Goal: Information Seeking & Learning: Learn about a topic

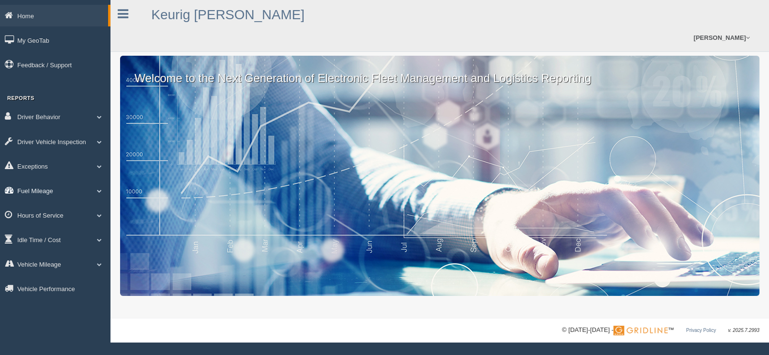
click at [99, 189] on span at bounding box center [99, 190] width 12 height 5
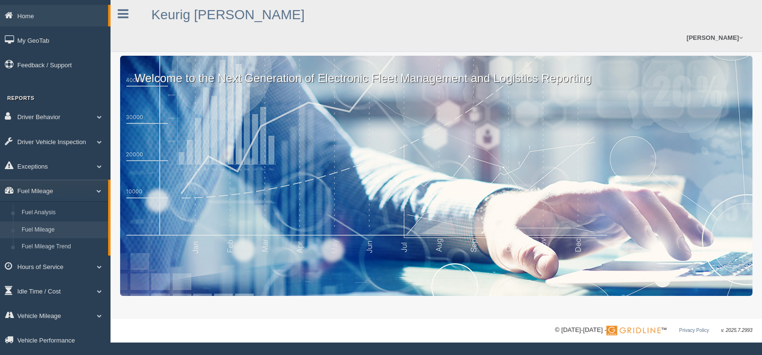
click at [43, 226] on link "Fuel Mileage" at bounding box center [62, 229] width 91 height 17
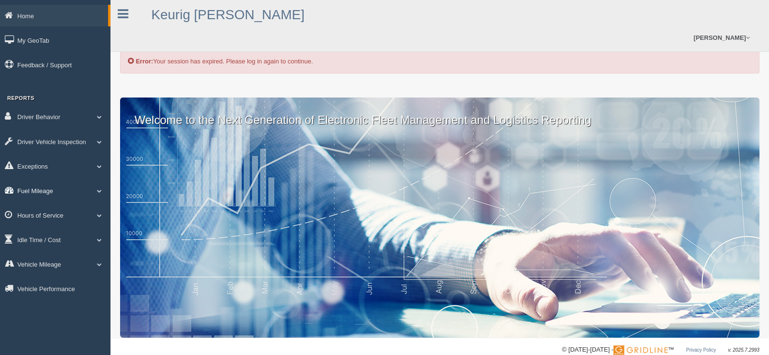
click at [97, 193] on span at bounding box center [99, 190] width 12 height 5
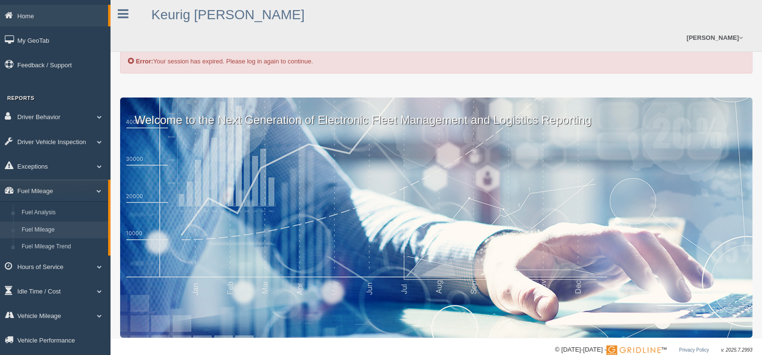
click at [40, 228] on link "Fuel Mileage" at bounding box center [62, 229] width 91 height 17
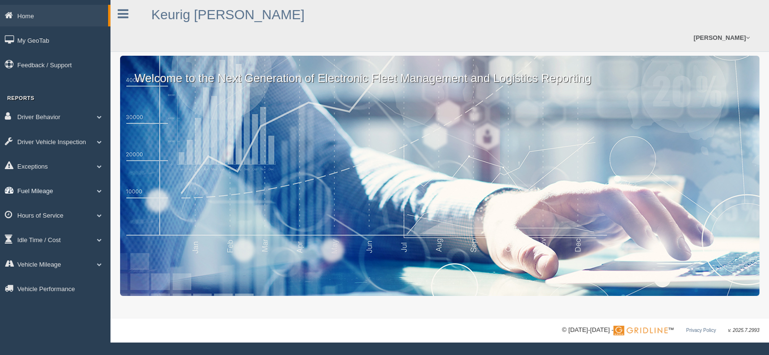
click at [59, 190] on link "Fuel Mileage" at bounding box center [55, 191] width 110 height 22
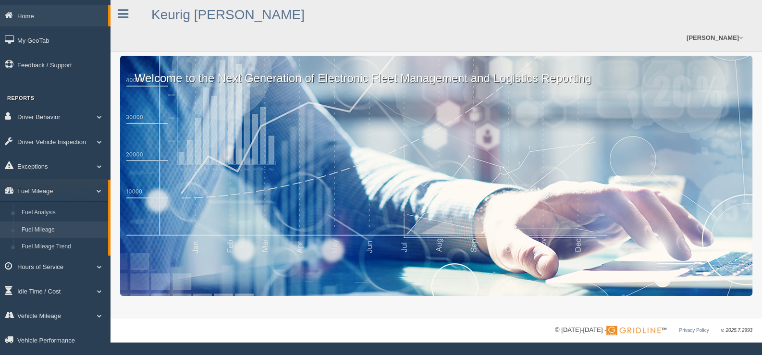
click at [49, 227] on link "Fuel Mileage" at bounding box center [62, 229] width 91 height 17
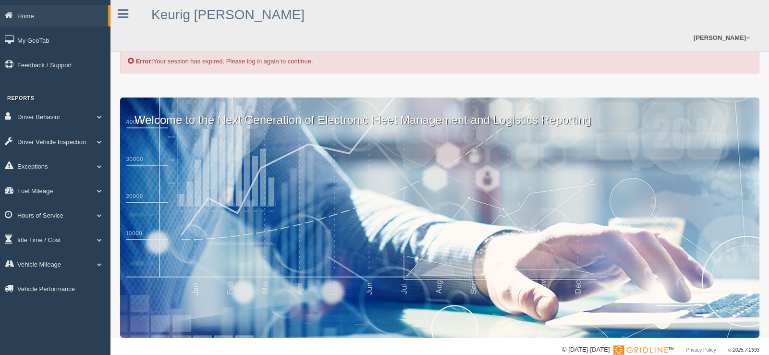
click at [31, 138] on link "Driver Vehicle Inspection" at bounding box center [55, 142] width 110 height 22
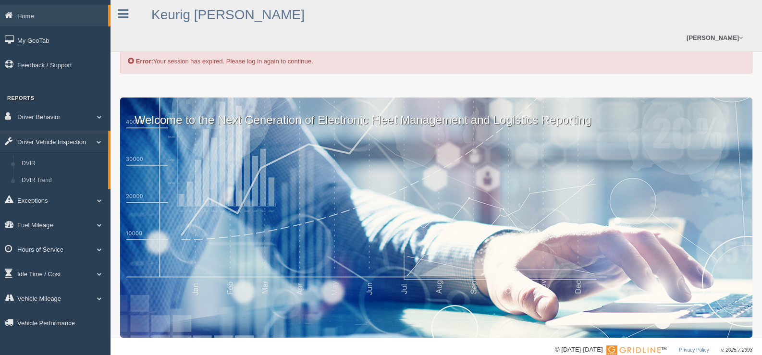
click at [31, 138] on link "Driver Vehicle Inspection" at bounding box center [54, 142] width 108 height 22
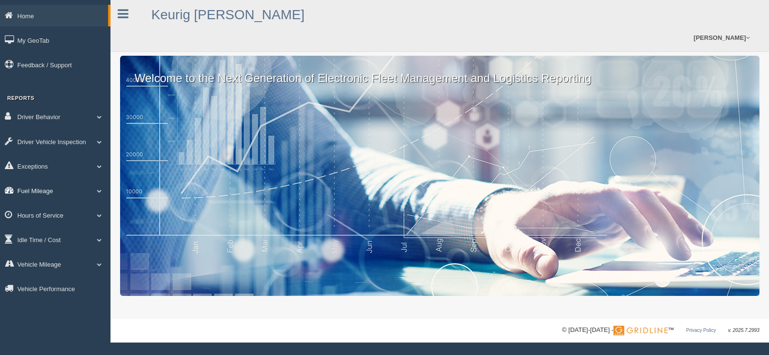
click at [96, 189] on span at bounding box center [99, 190] width 12 height 5
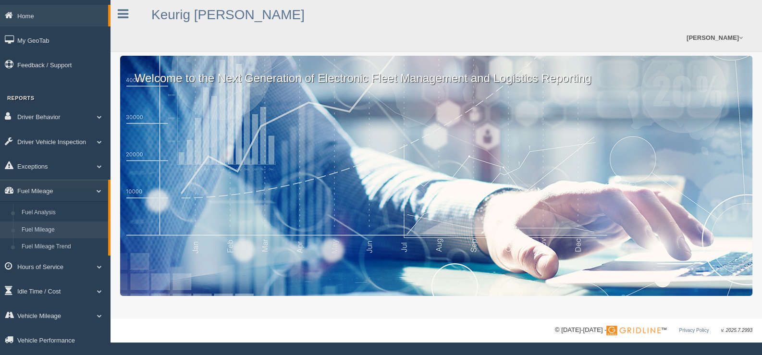
click at [46, 226] on link "Fuel Mileage" at bounding box center [62, 229] width 91 height 17
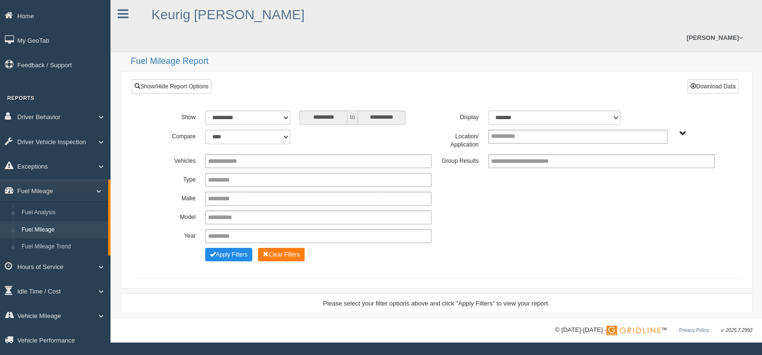
click at [682, 130] on span "Plains - OTR" at bounding box center [682, 133] width 7 height 7
click at [661, 163] on button "Plains - OTR" at bounding box center [656, 168] width 45 height 11
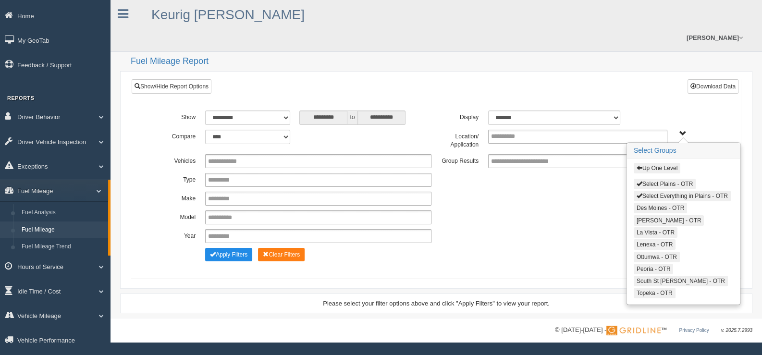
click at [643, 179] on button "Select Plains - OTR" at bounding box center [665, 184] width 62 height 11
click at [644, 190] on button "Select Everything in Plains - OTR" at bounding box center [682, 195] width 97 height 11
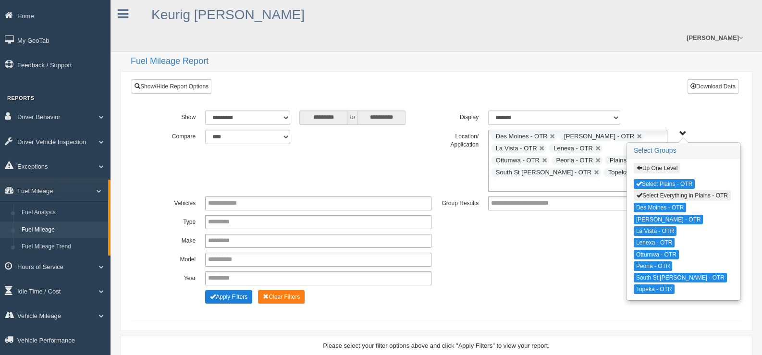
click at [233, 290] on button "Apply Filters" at bounding box center [228, 296] width 47 height 13
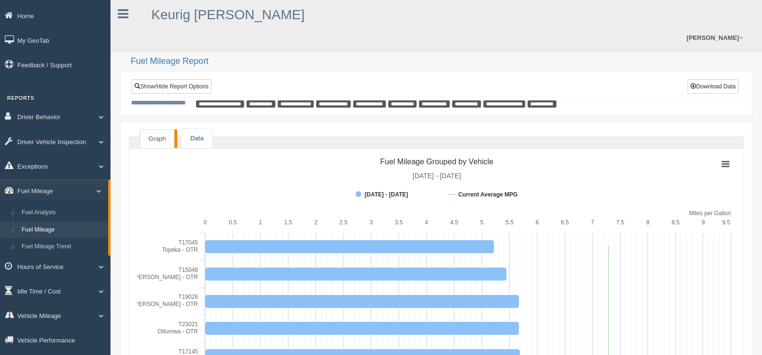
click at [195, 129] on link "Data" at bounding box center [197, 139] width 30 height 20
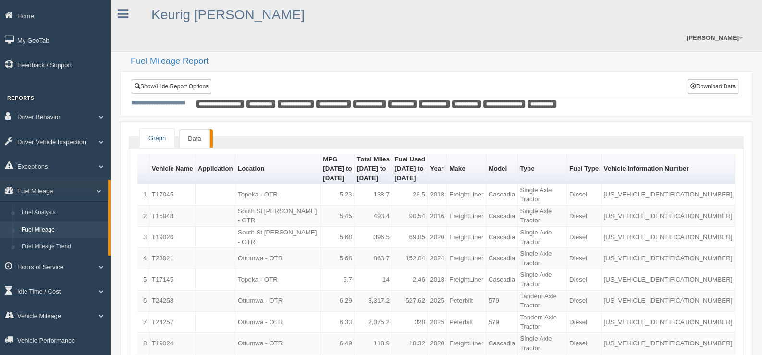
click at [156, 129] on link "Graph" at bounding box center [157, 139] width 35 height 20
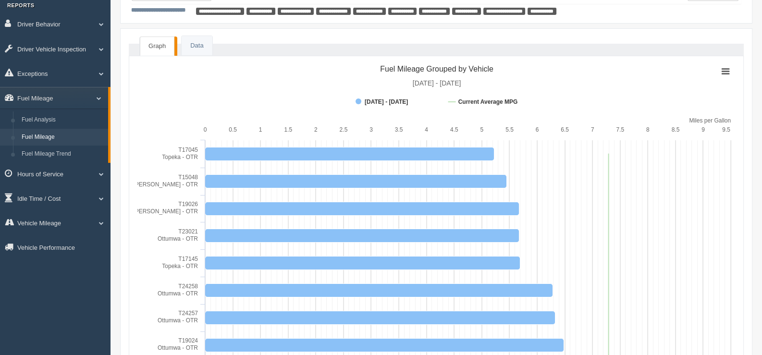
scroll to position [96, 0]
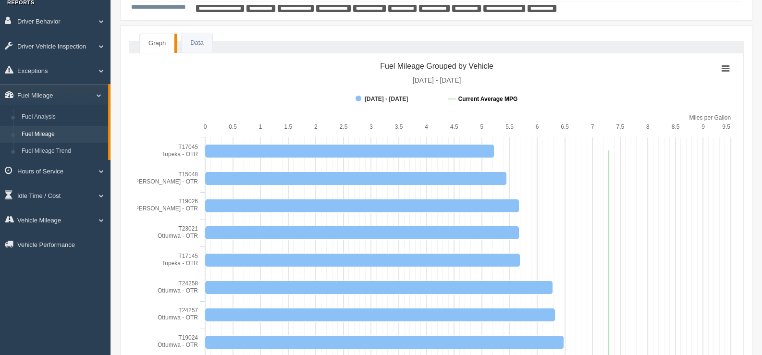
click at [454, 99] on icon at bounding box center [452, 99] width 8 height 0
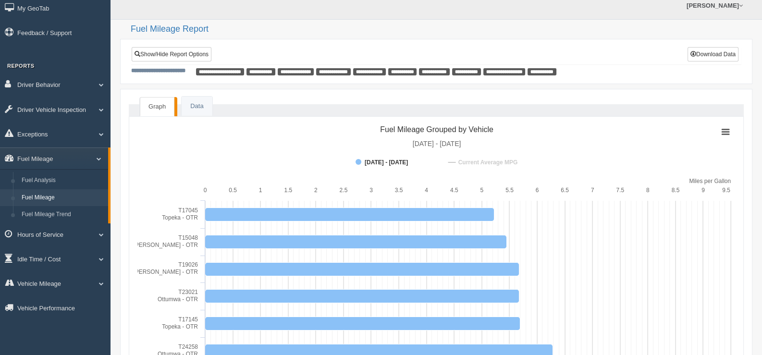
scroll to position [0, 0]
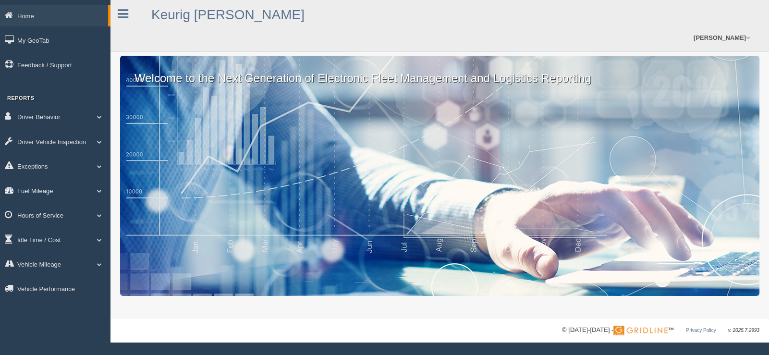
click at [103, 189] on span at bounding box center [99, 190] width 12 height 5
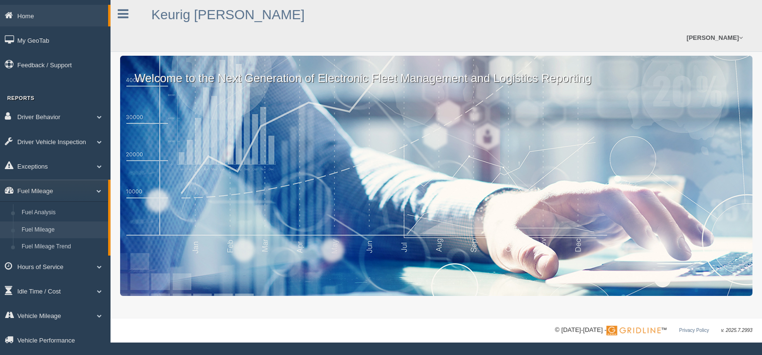
click at [64, 228] on link "Fuel Mileage" at bounding box center [62, 229] width 91 height 17
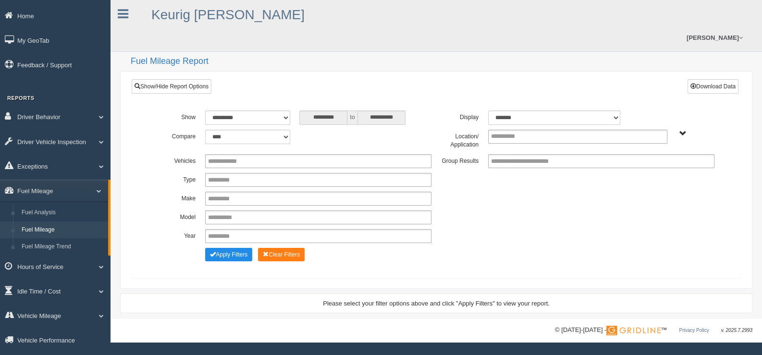
click at [682, 130] on span "Plains - OTR" at bounding box center [682, 133] width 7 height 7
click at [655, 163] on button "Plains - OTR" at bounding box center [656, 168] width 45 height 11
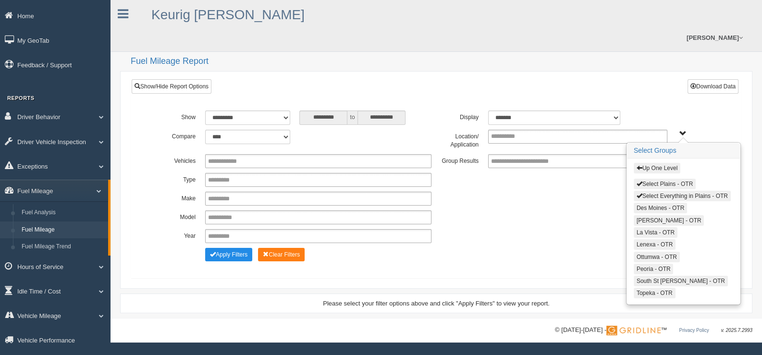
click at [656, 179] on button "Select Plains - OTR" at bounding box center [665, 184] width 62 height 11
click at [656, 190] on button "Select Everything in Plains - OTR" at bounding box center [682, 195] width 97 height 11
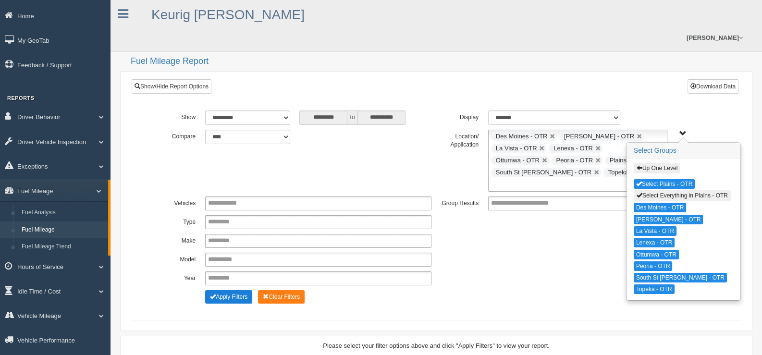
click at [223, 290] on button "Apply Filters" at bounding box center [228, 296] width 47 height 13
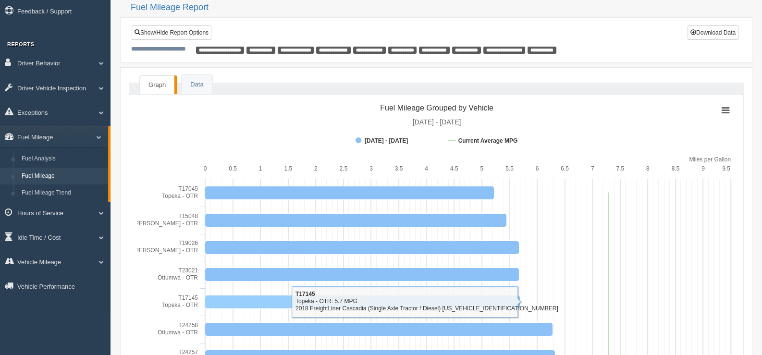
scroll to position [96, 0]
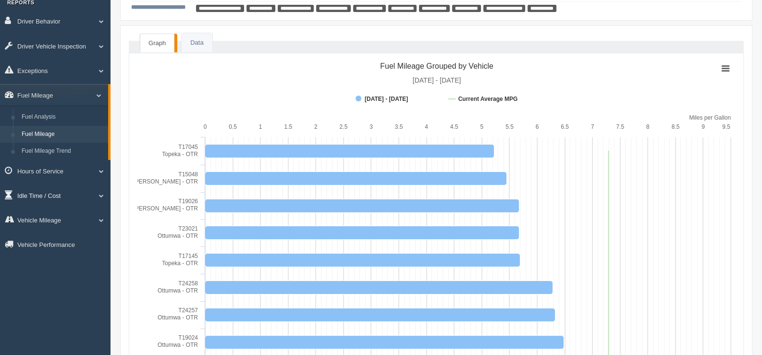
click at [101, 196] on span at bounding box center [97, 195] width 12 height 5
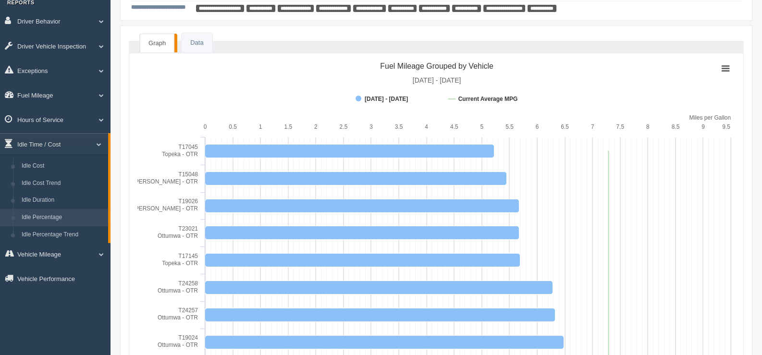
click at [49, 216] on link "Idle Percentage" at bounding box center [62, 217] width 91 height 17
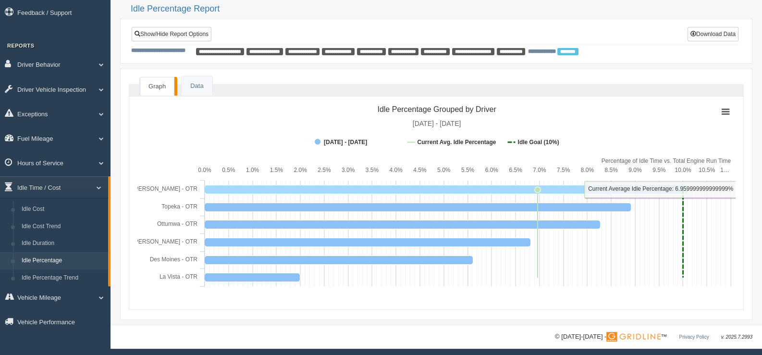
scroll to position [53, 0]
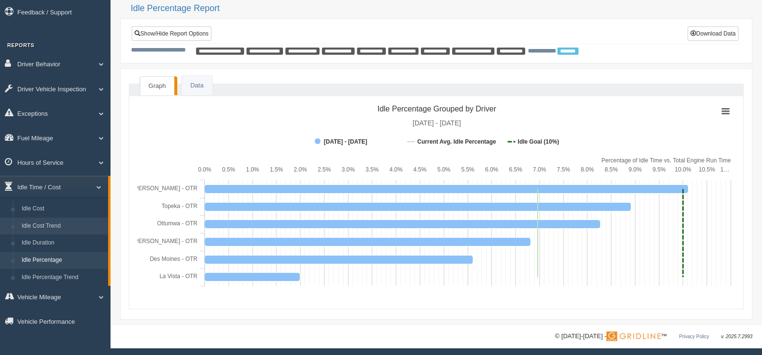
click at [58, 225] on link "Idle Cost Trend" at bounding box center [62, 226] width 91 height 17
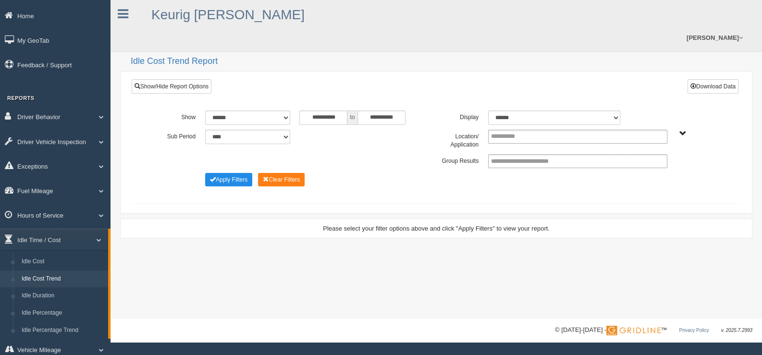
click at [680, 130] on span "Plains - OTR" at bounding box center [682, 133] width 7 height 7
click at [659, 163] on button "Plains - OTR" at bounding box center [656, 168] width 45 height 11
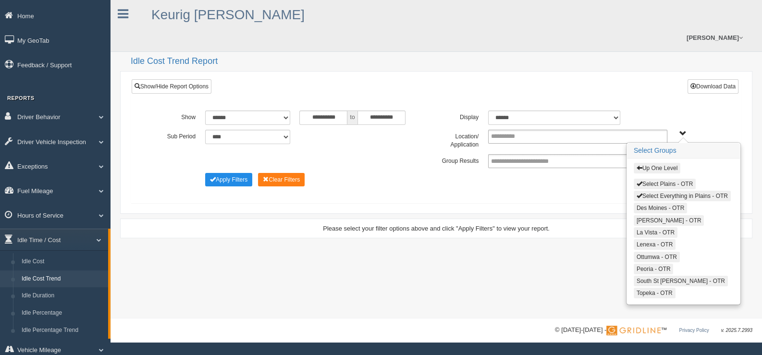
click at [649, 179] on button "Select Plains - OTR" at bounding box center [665, 184] width 62 height 11
click at [650, 190] on button "Select Everything in Plains - OTR" at bounding box center [682, 195] width 97 height 11
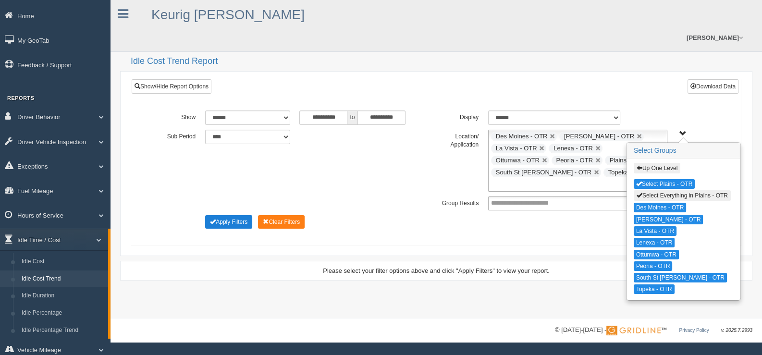
click at [217, 215] on button "Apply Filters" at bounding box center [228, 221] width 47 height 13
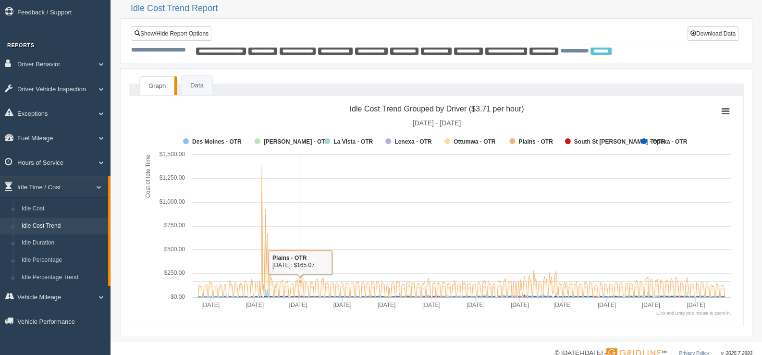
scroll to position [5, 0]
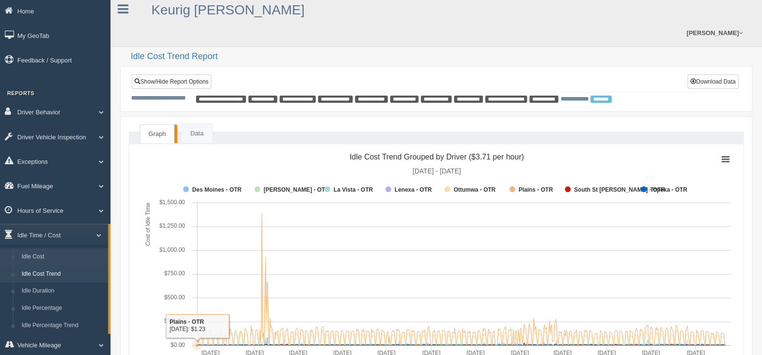
click at [46, 260] on link "Idle Cost" at bounding box center [62, 256] width 91 height 17
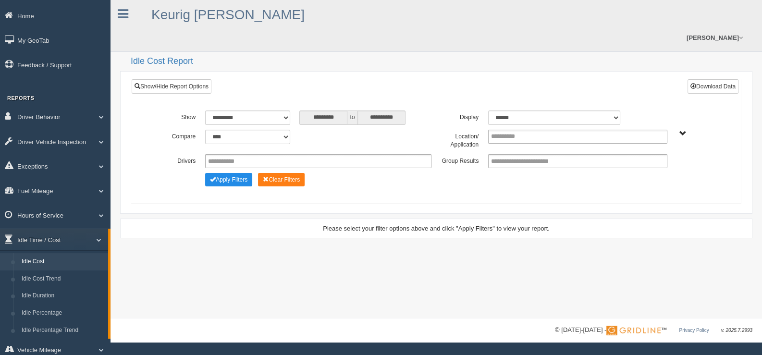
click at [685, 130] on span "Plains - OTR" at bounding box center [682, 133] width 7 height 7
click at [651, 163] on button "Plains - OTR" at bounding box center [656, 168] width 45 height 11
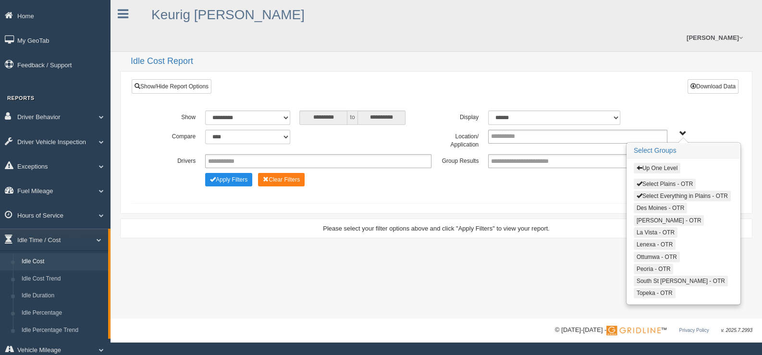
click at [651, 179] on button "Select Plains - OTR" at bounding box center [665, 184] width 62 height 11
click at [651, 190] on button "Select Everything in Plains - OTR" at bounding box center [682, 195] width 97 height 11
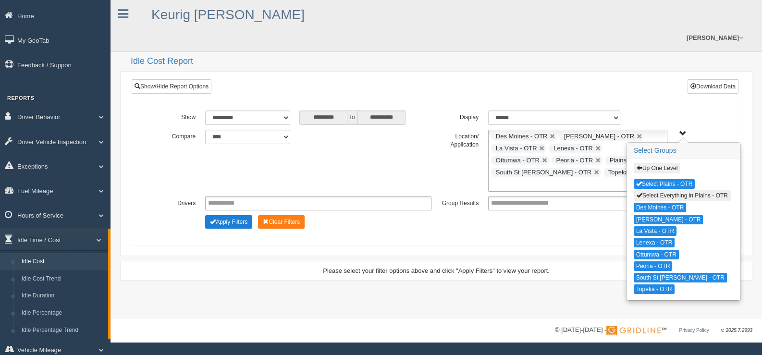
click at [228, 215] on button "Apply Filters" at bounding box center [228, 221] width 47 height 13
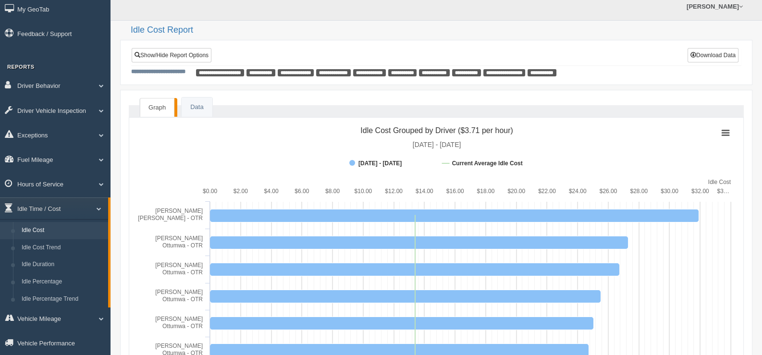
scroll to position [144, 0]
